Goal: Check status: Check status

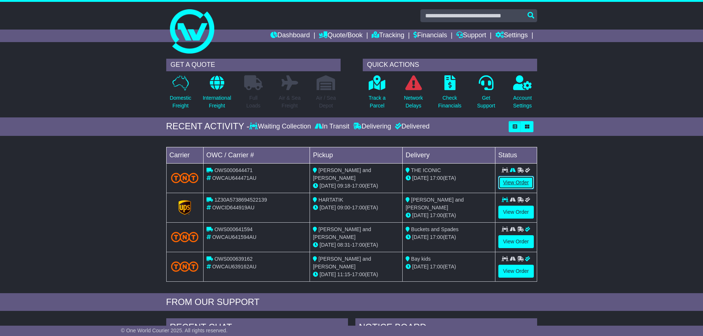
click at [527, 182] on link "View Order" at bounding box center [516, 182] width 35 height 13
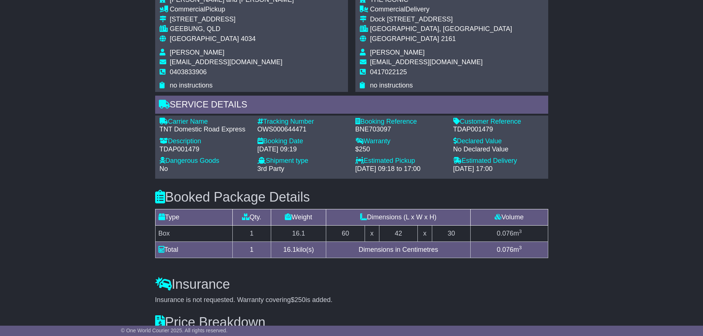
scroll to position [370, 0]
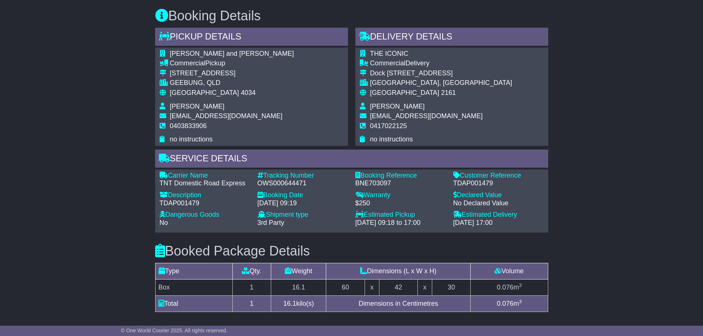
click at [256, 214] on div "Shipment type - 3rd Party Sending Receiving" at bounding box center [303, 221] width 98 height 20
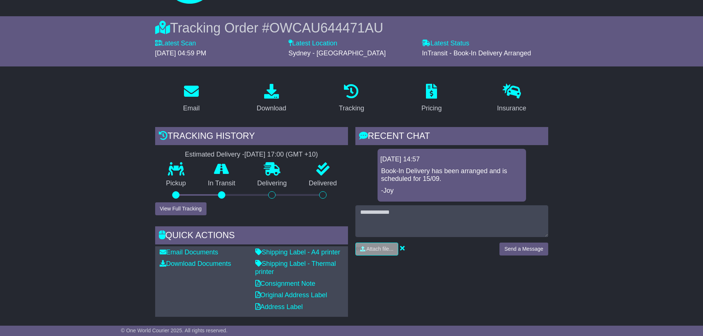
scroll to position [50, 0]
click at [487, 187] on p "-Joy" at bounding box center [451, 191] width 141 height 8
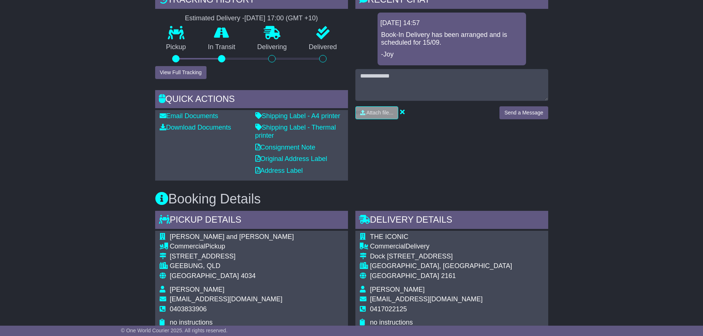
scroll to position [234, 0]
